Goal: Information Seeking & Learning: Learn about a topic

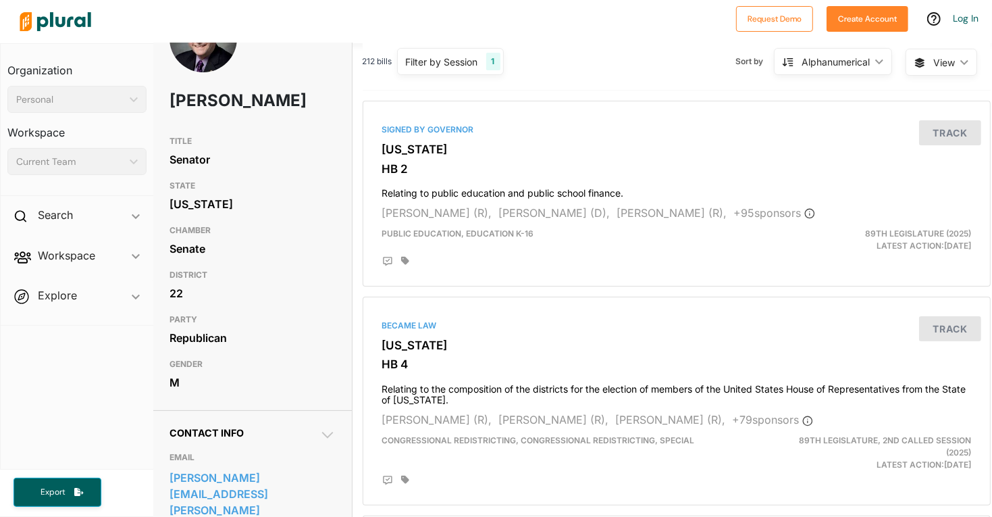
scroll to position [55, 1]
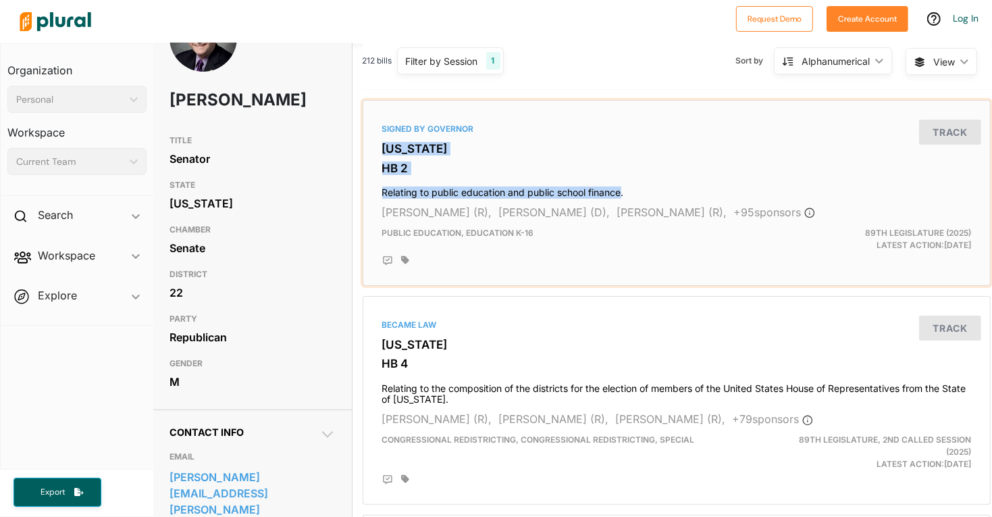
drag, startPoint x: 379, startPoint y: 147, endPoint x: 621, endPoint y: 186, distance: 244.2
click at [621, 186] on div "Signed by Governor [US_STATE] HB 2 Relating to public education and public scho…" at bounding box center [677, 193] width 616 height 174
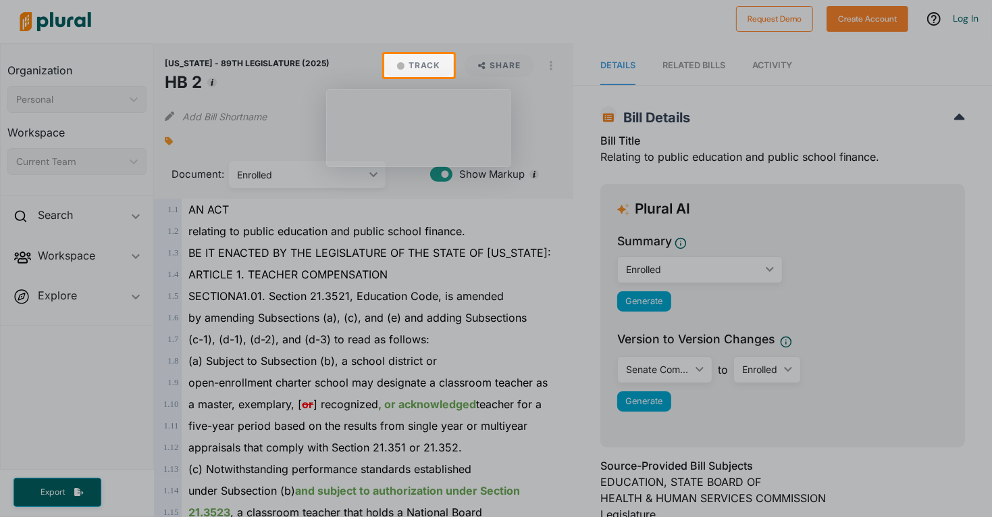
click at [652, 194] on div at bounding box center [496, 297] width 992 height 440
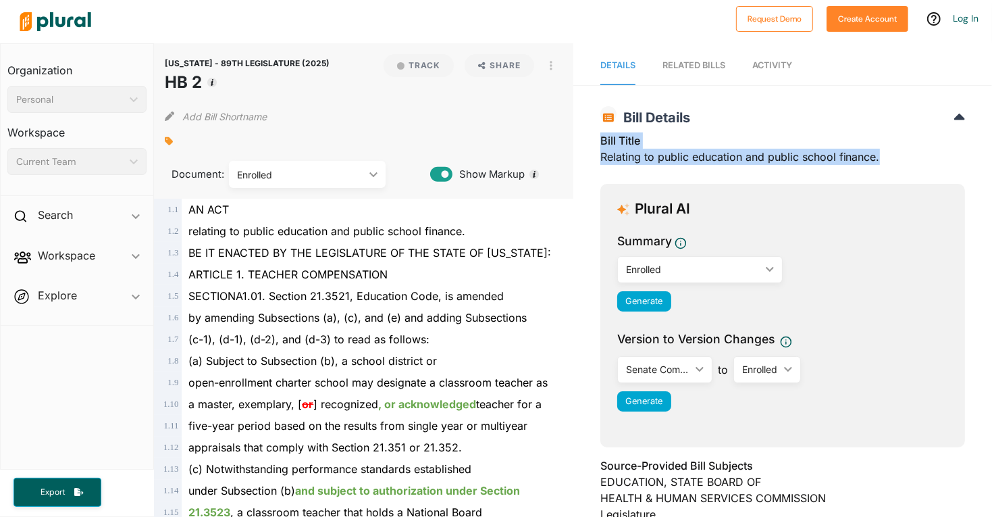
drag, startPoint x: 602, startPoint y: 139, endPoint x: 881, endPoint y: 160, distance: 279.6
click at [881, 160] on div "Bill Title Relating to public education and public school finance." at bounding box center [782, 152] width 365 height 41
copy div "Bill Title Relating to public education and public school finance."
click at [955, 277] on div "Plural AI Summary Enrolled ic_keyboard_arrow_down Introduced House Committee Re…" at bounding box center [782, 315] width 365 height 263
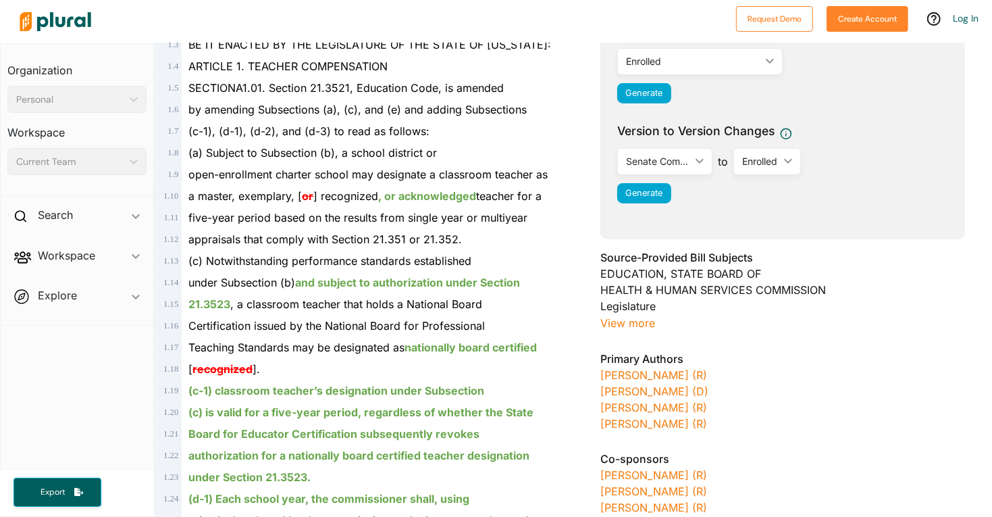
scroll to position [207, 0]
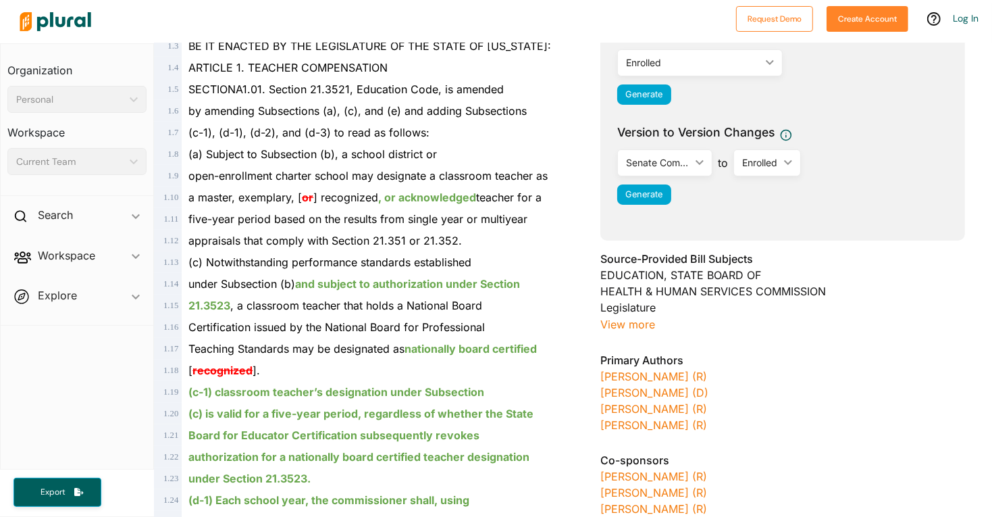
click at [194, 174] on span "open-enrollment charter school may designate a classroom teacher as" at bounding box center [367, 176] width 359 height 14
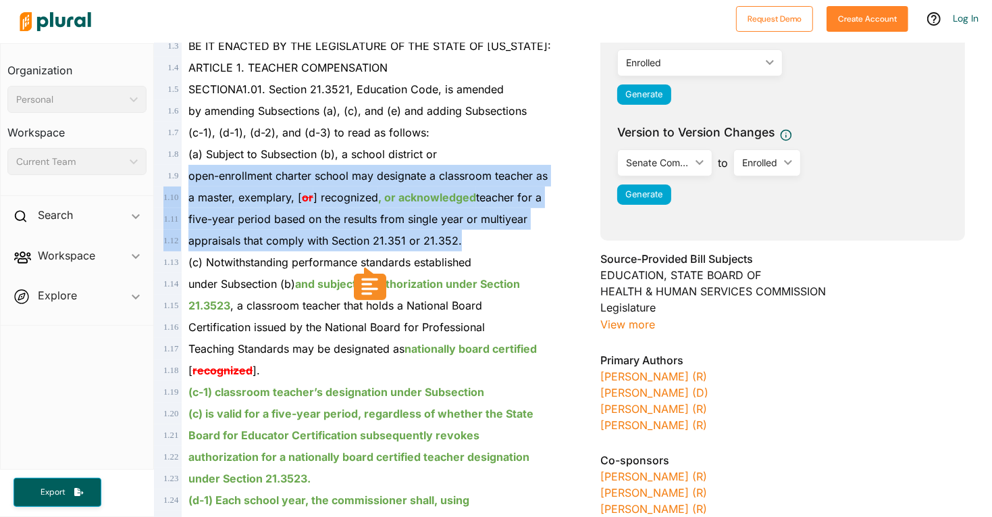
drag, startPoint x: 194, startPoint y: 174, endPoint x: 455, endPoint y: 240, distance: 269.5
copy div "open-enrollment charter school may designate a classroom teacher as 1 . 10 a ma…"
